Goal: Task Accomplishment & Management: Use online tool/utility

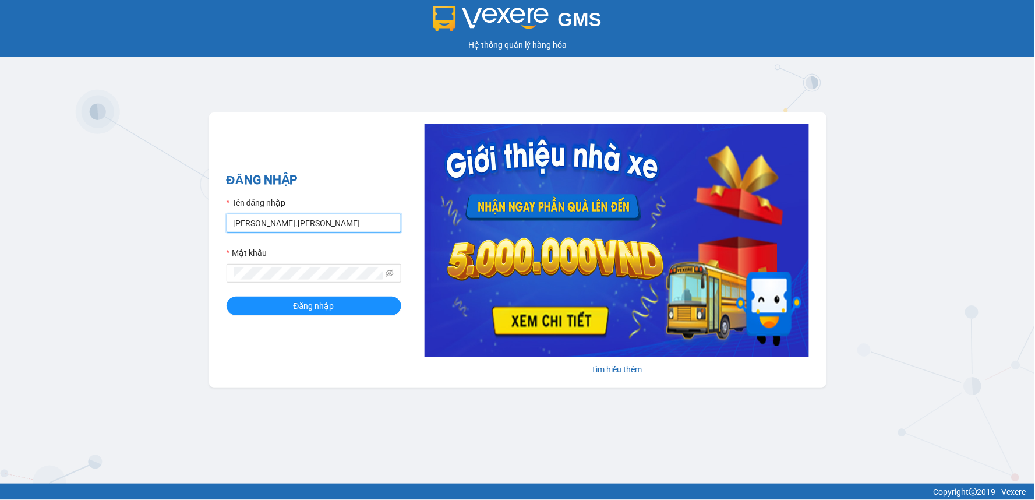
click at [307, 222] on input "duyen.minhtam" at bounding box center [314, 223] width 175 height 19
type input "d"
type input "kimthuy.minhtam"
click at [227, 297] on button "Đăng nhập" at bounding box center [314, 306] width 175 height 19
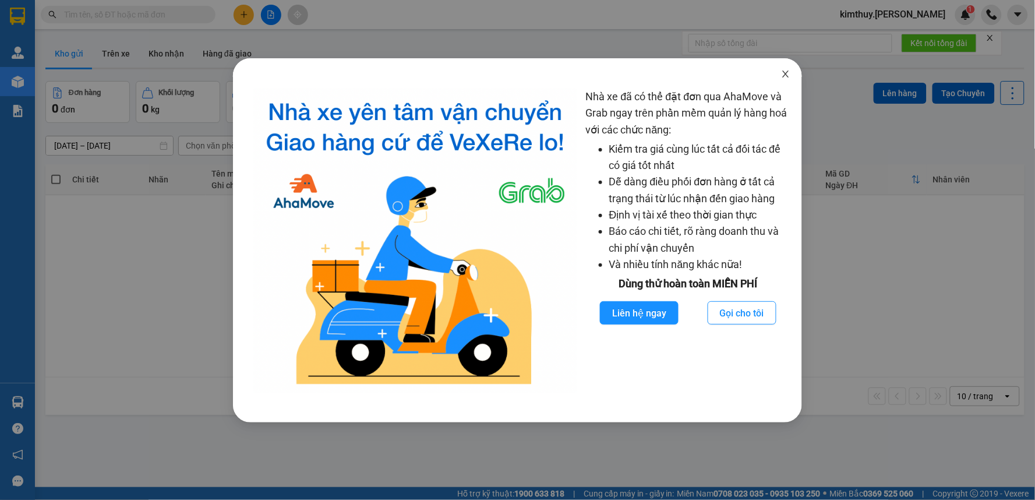
click at [785, 82] on span "Close" at bounding box center [786, 74] width 33 height 33
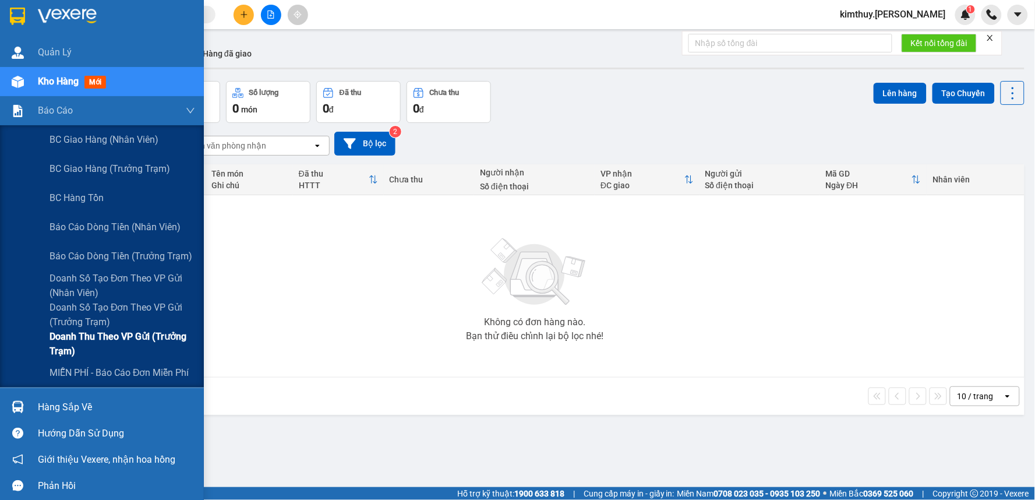
click at [83, 340] on span "Doanh thu theo VP gửi (Trưởng Trạm)" at bounding box center [123, 343] width 146 height 29
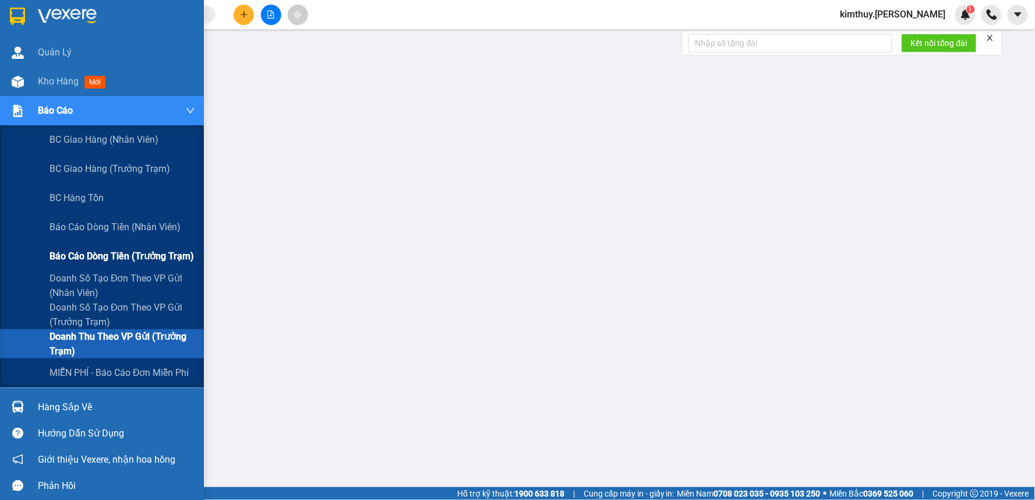
click at [94, 259] on span "Báo cáo dòng tiền (trưởng trạm)" at bounding box center [122, 256] width 145 height 15
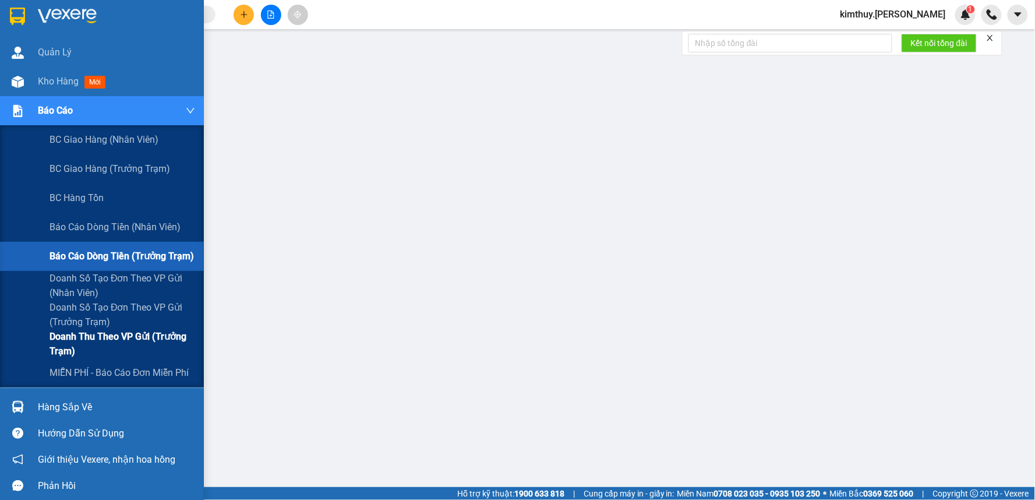
click at [82, 340] on span "Doanh thu theo VP gửi (Trưởng Trạm)" at bounding box center [123, 343] width 146 height 29
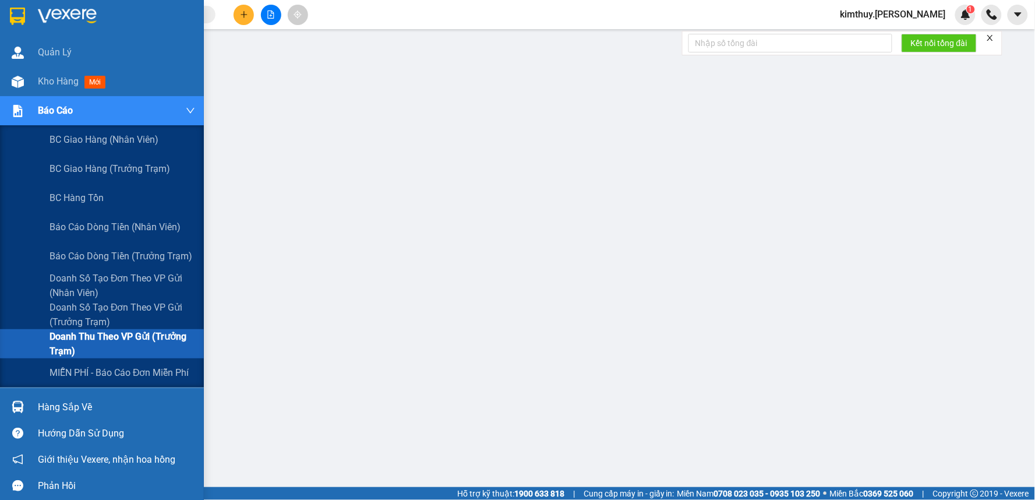
click at [80, 341] on span "Doanh thu theo VP gửi (Trưởng Trạm)" at bounding box center [123, 343] width 146 height 29
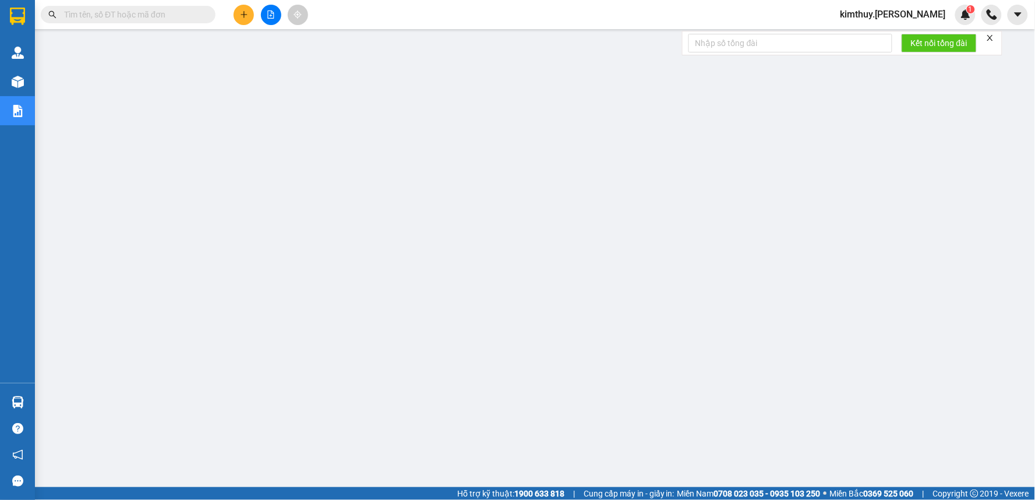
click at [913, 19] on span "kimthuy.minhtam" at bounding box center [893, 14] width 124 height 15
click at [901, 37] on span "Đăng xuất" at bounding box center [916, 36] width 68 height 13
